Goal: Book appointment/travel/reservation

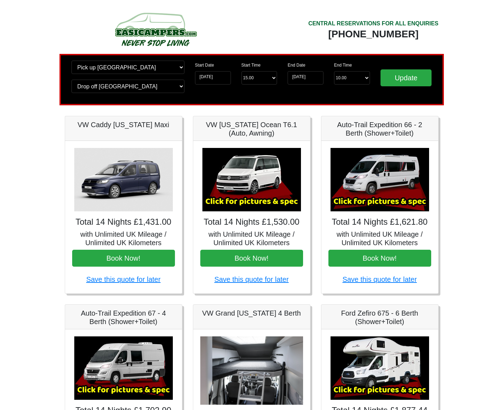
scroll to position [43, 0]
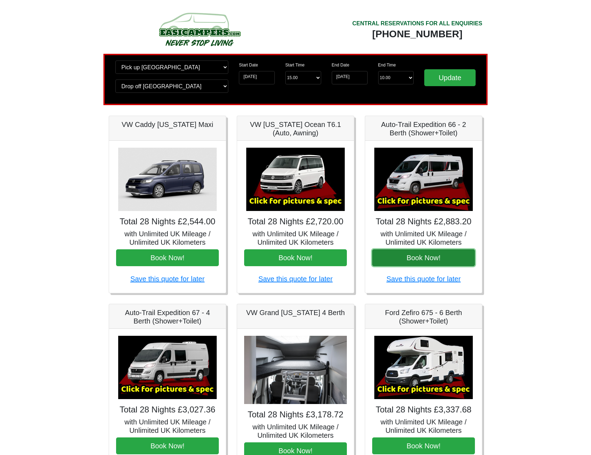
click at [421, 257] on button "Book Now!" at bounding box center [423, 257] width 103 height 17
